Goal: Find specific page/section: Find specific page/section

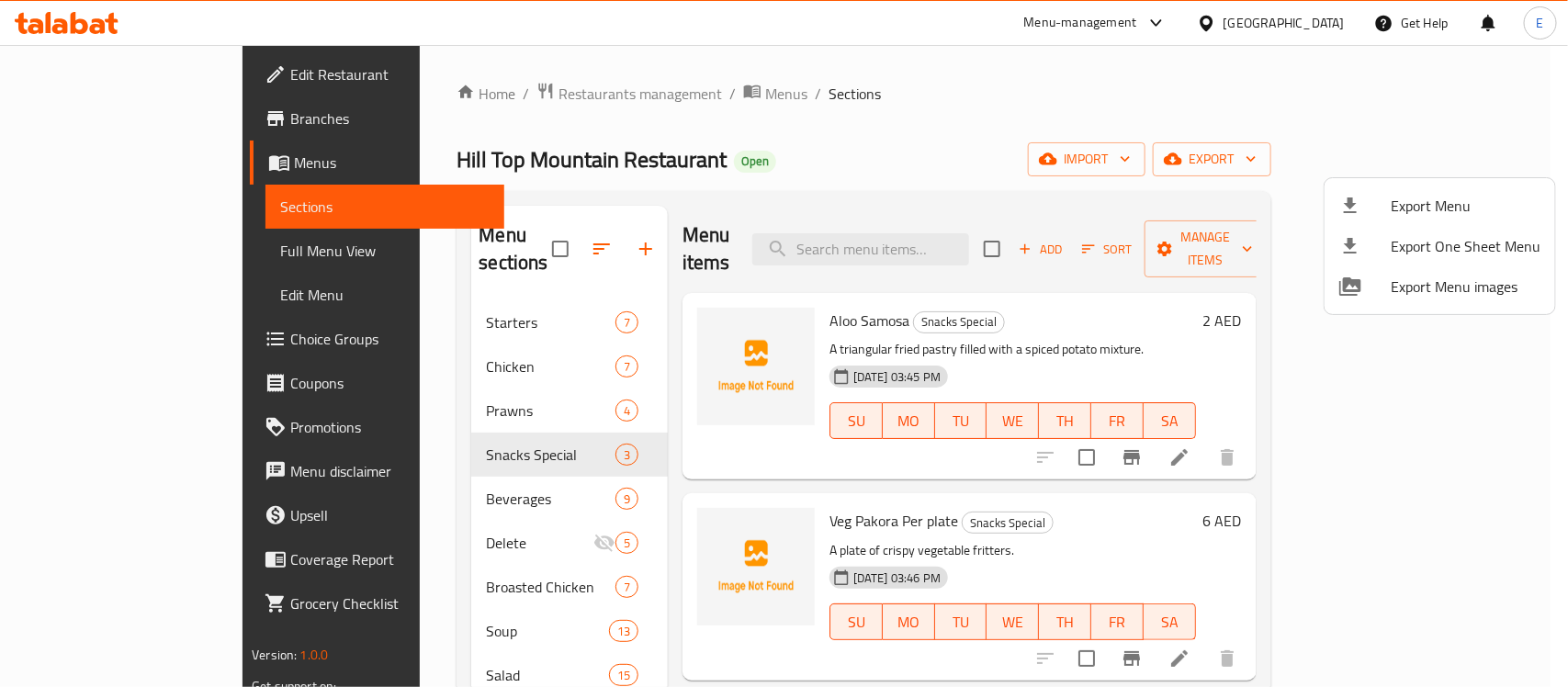
click at [1270, 15] on div at bounding box center [784, 344] width 1568 height 687
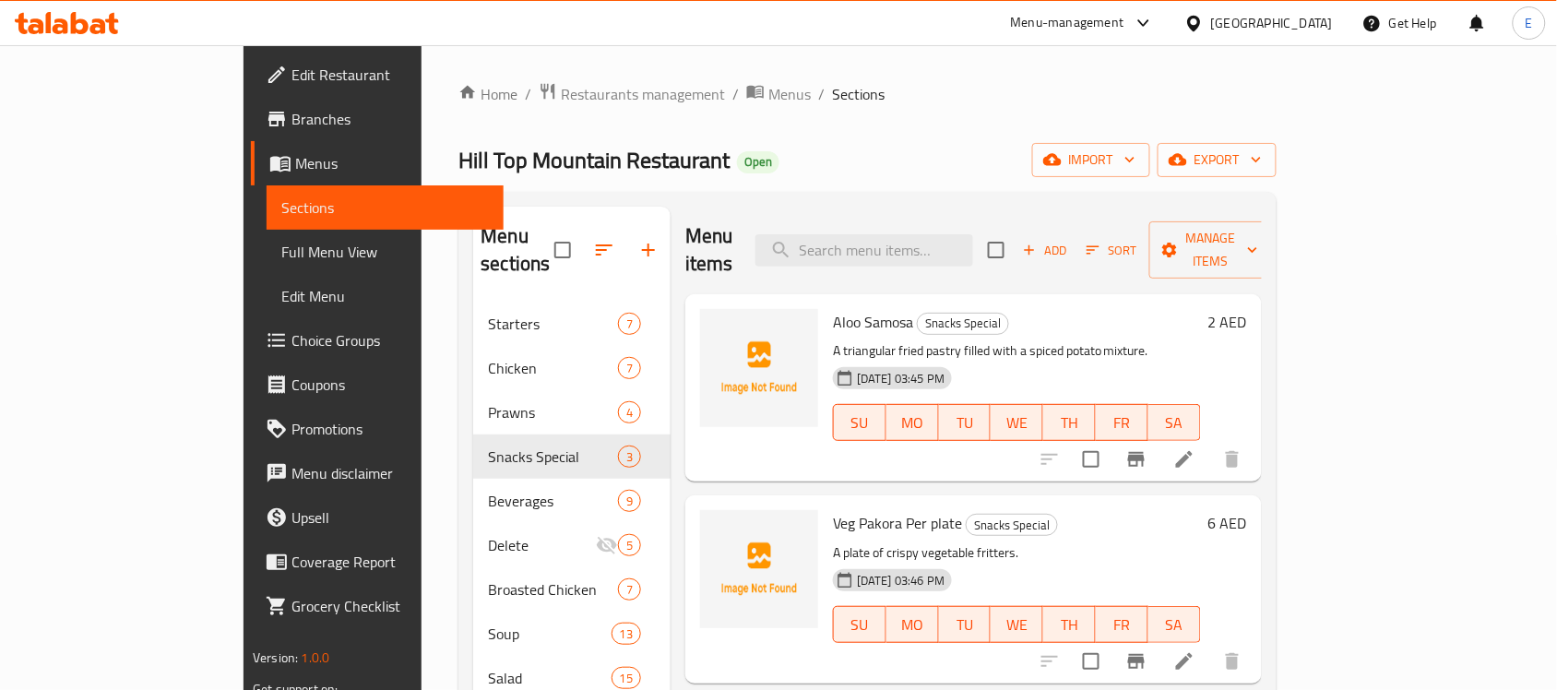
click at [1275, 33] on div "[GEOGRAPHIC_DATA]" at bounding box center [1272, 23] width 122 height 20
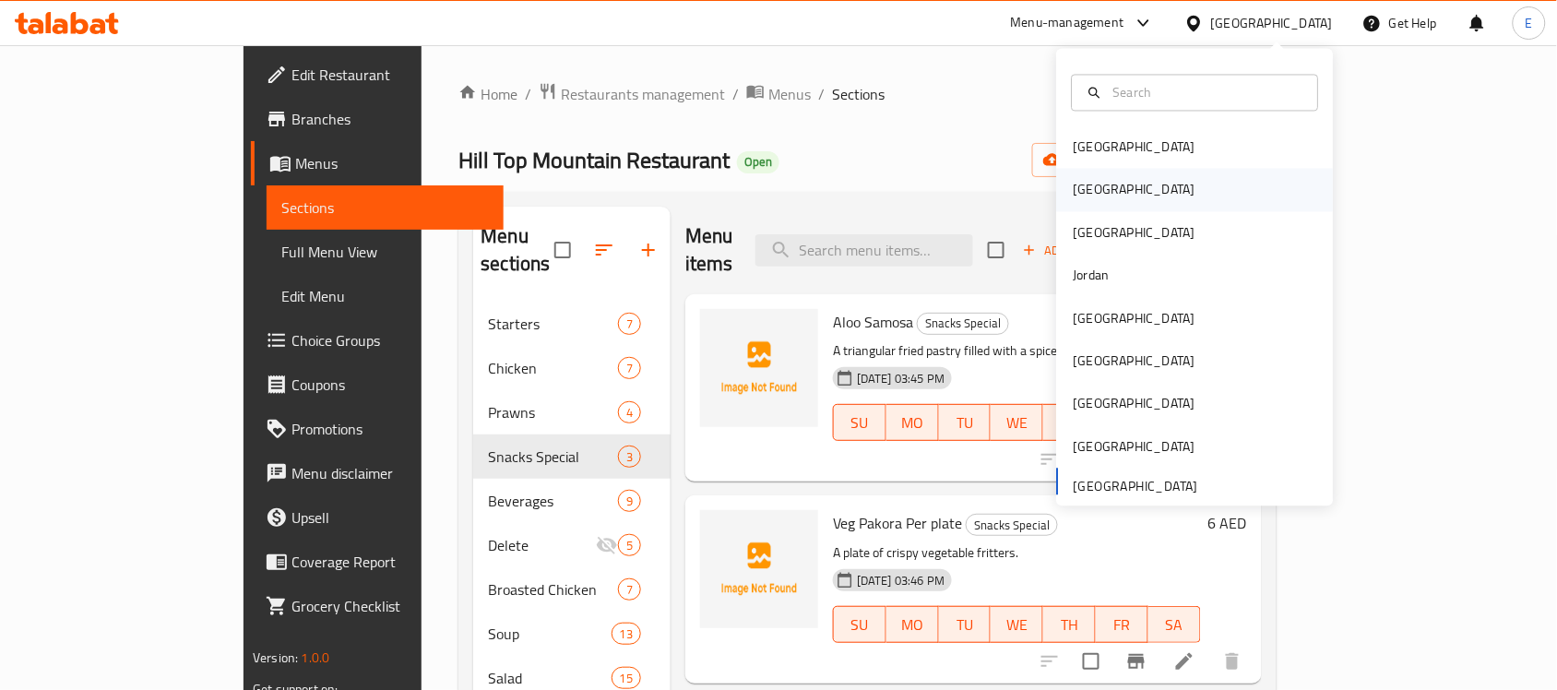
click at [1175, 195] on div "[GEOGRAPHIC_DATA]" at bounding box center [1195, 190] width 277 height 42
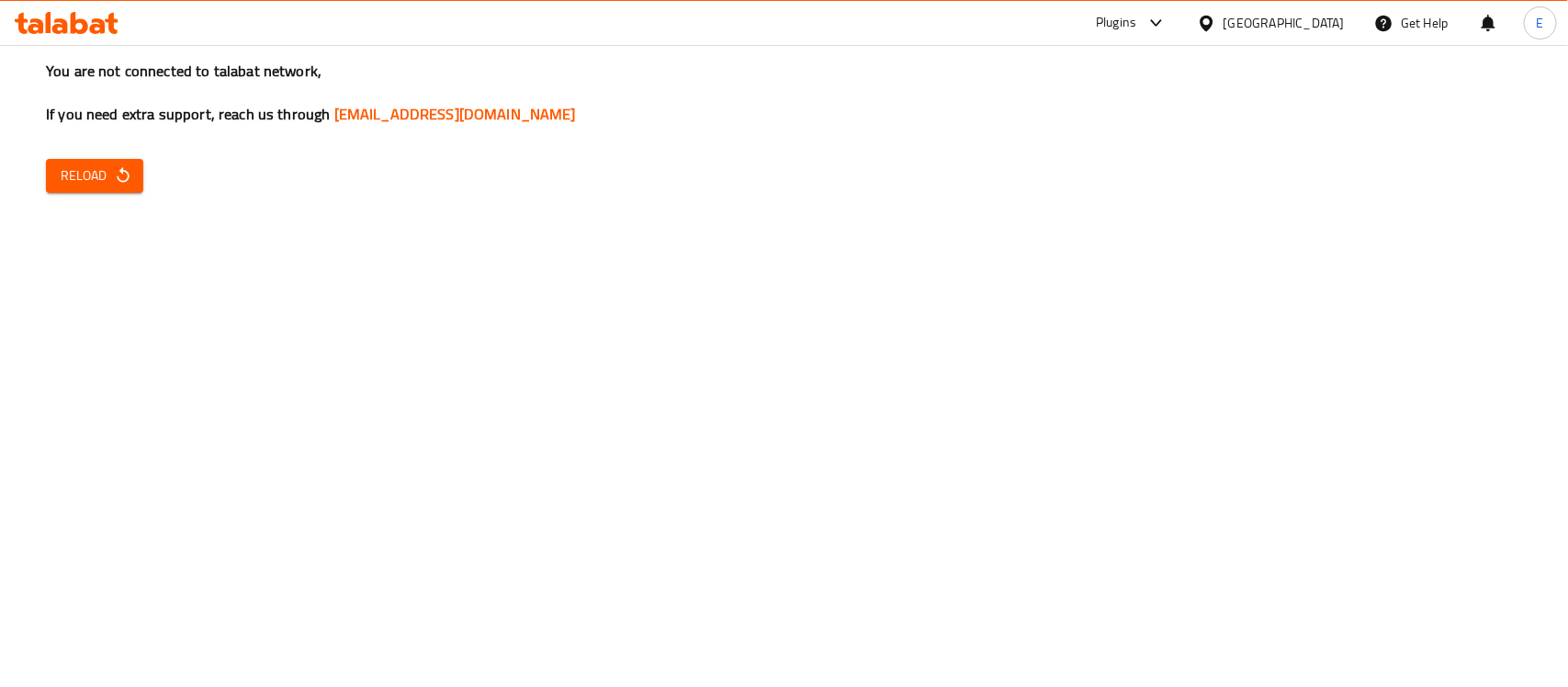
click at [122, 180] on icon "button" at bounding box center [122, 175] width 18 height 18
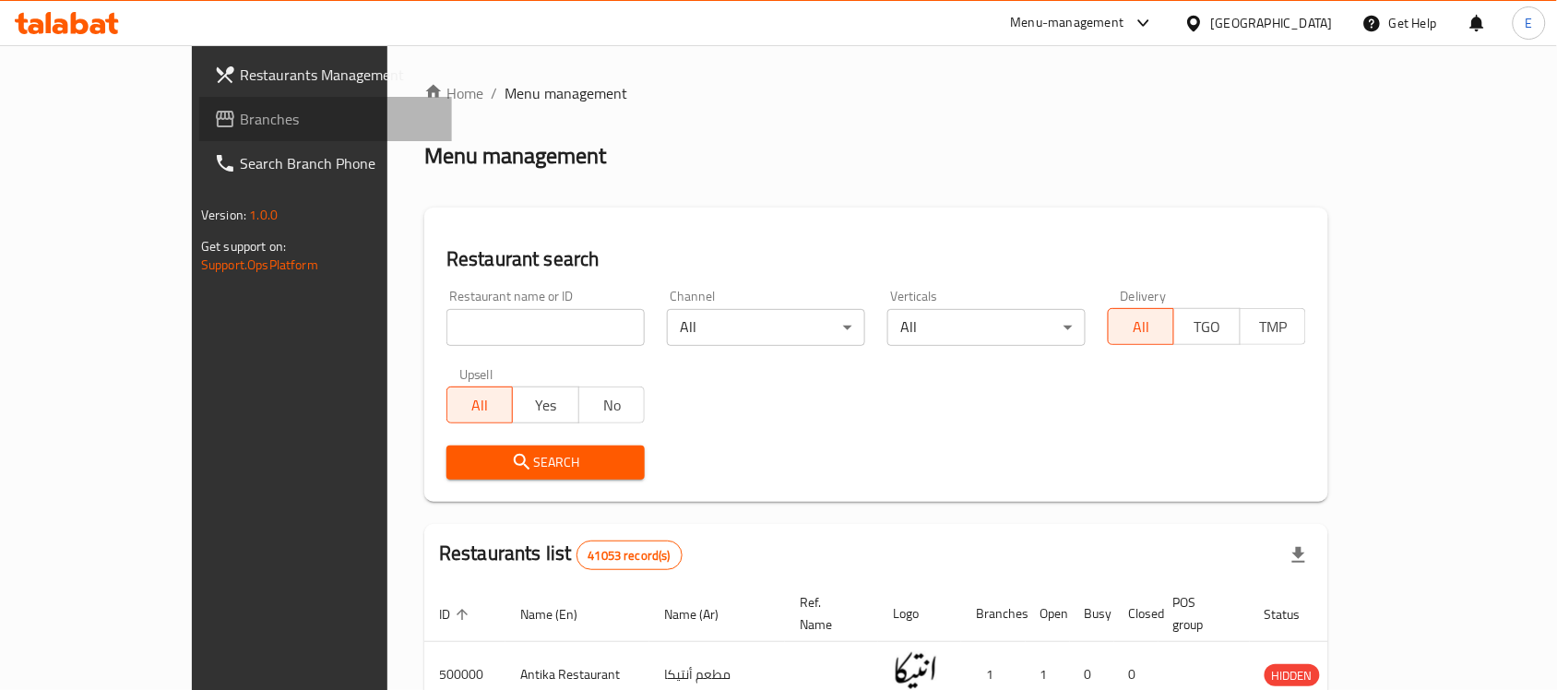
click at [240, 116] on span "Branches" at bounding box center [338, 119] width 197 height 22
